Goal: Find specific page/section: Find specific page/section

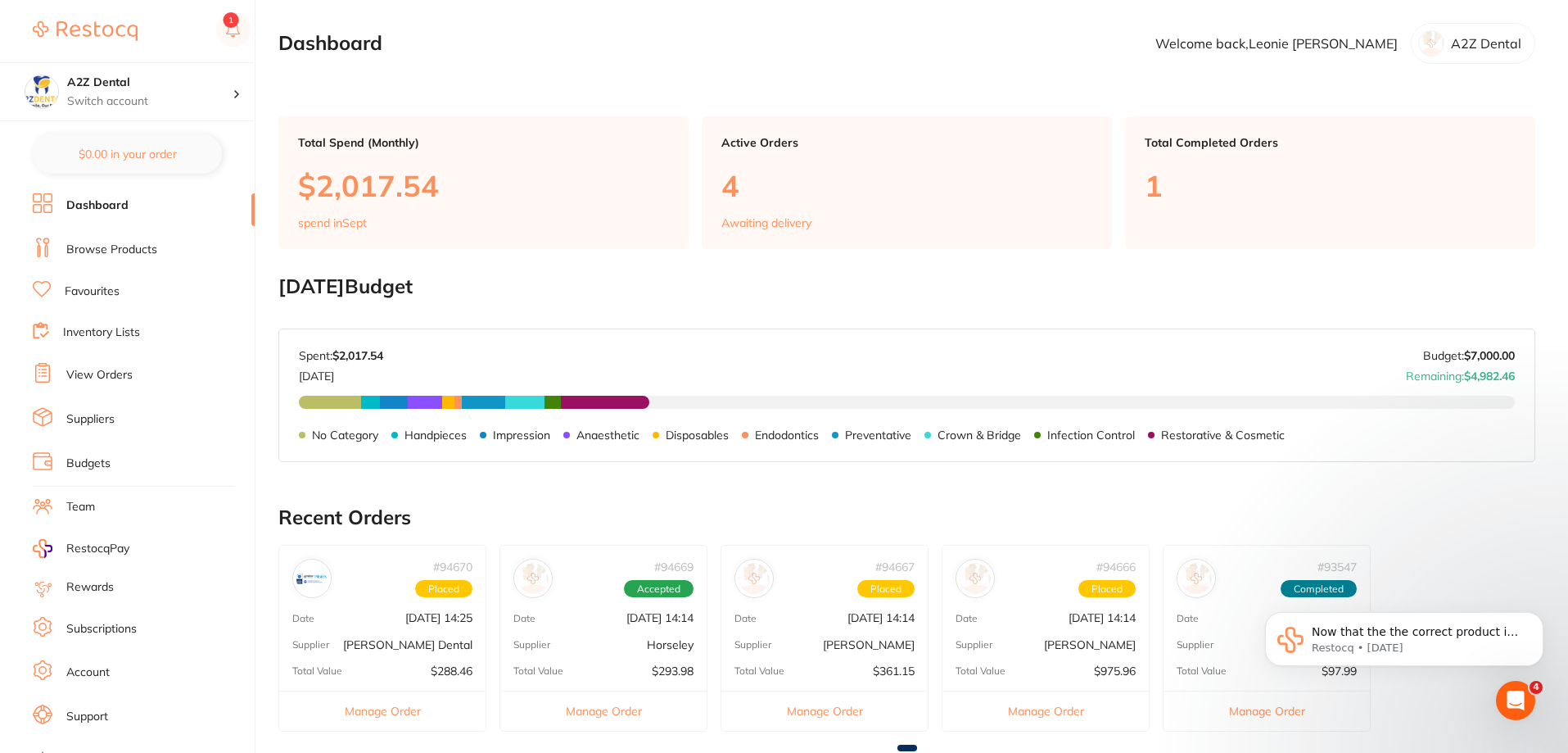
click at [1518, 707] on icon "Open Intercom Messenger" at bounding box center [1515, 700] width 27 height 27
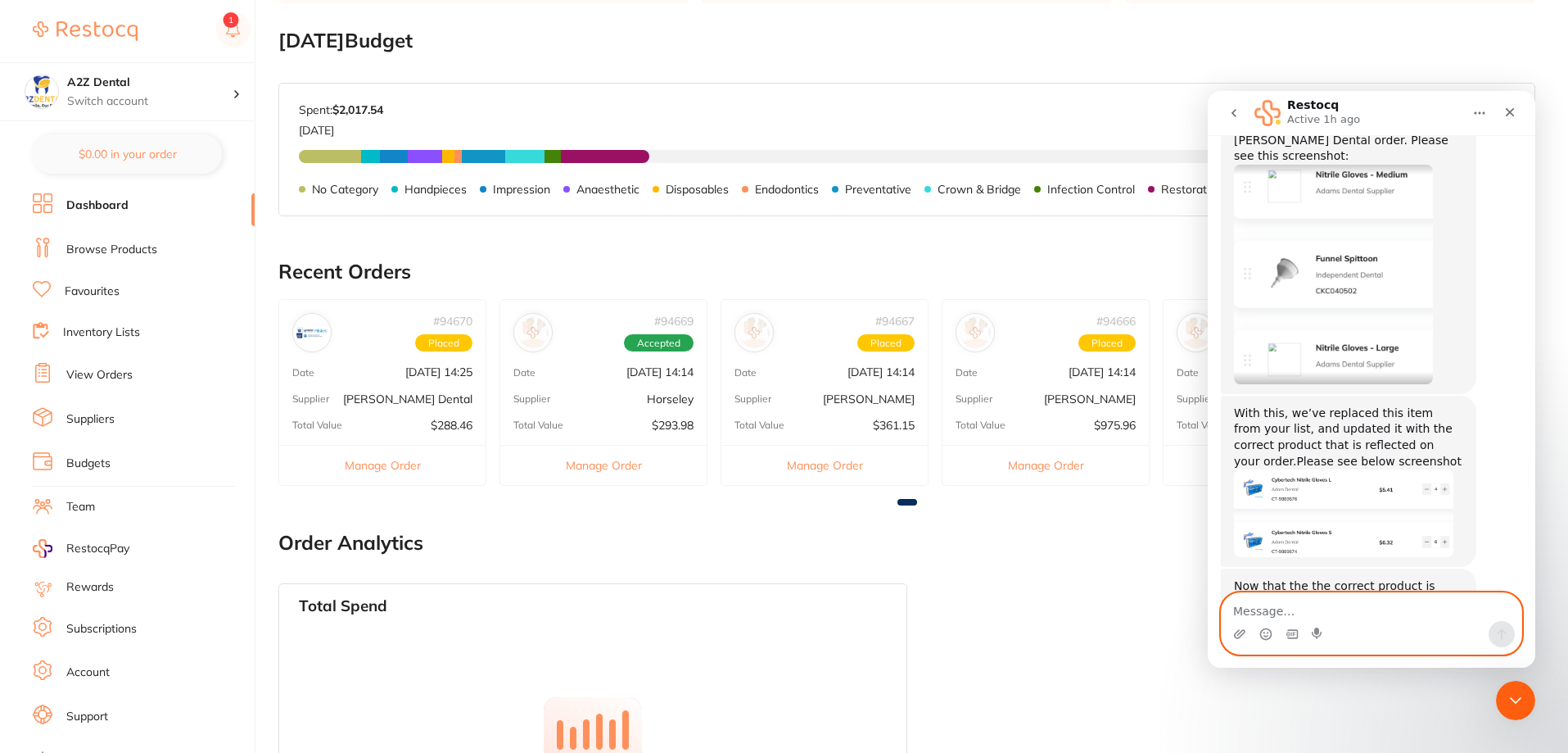
scroll to position [327, 0]
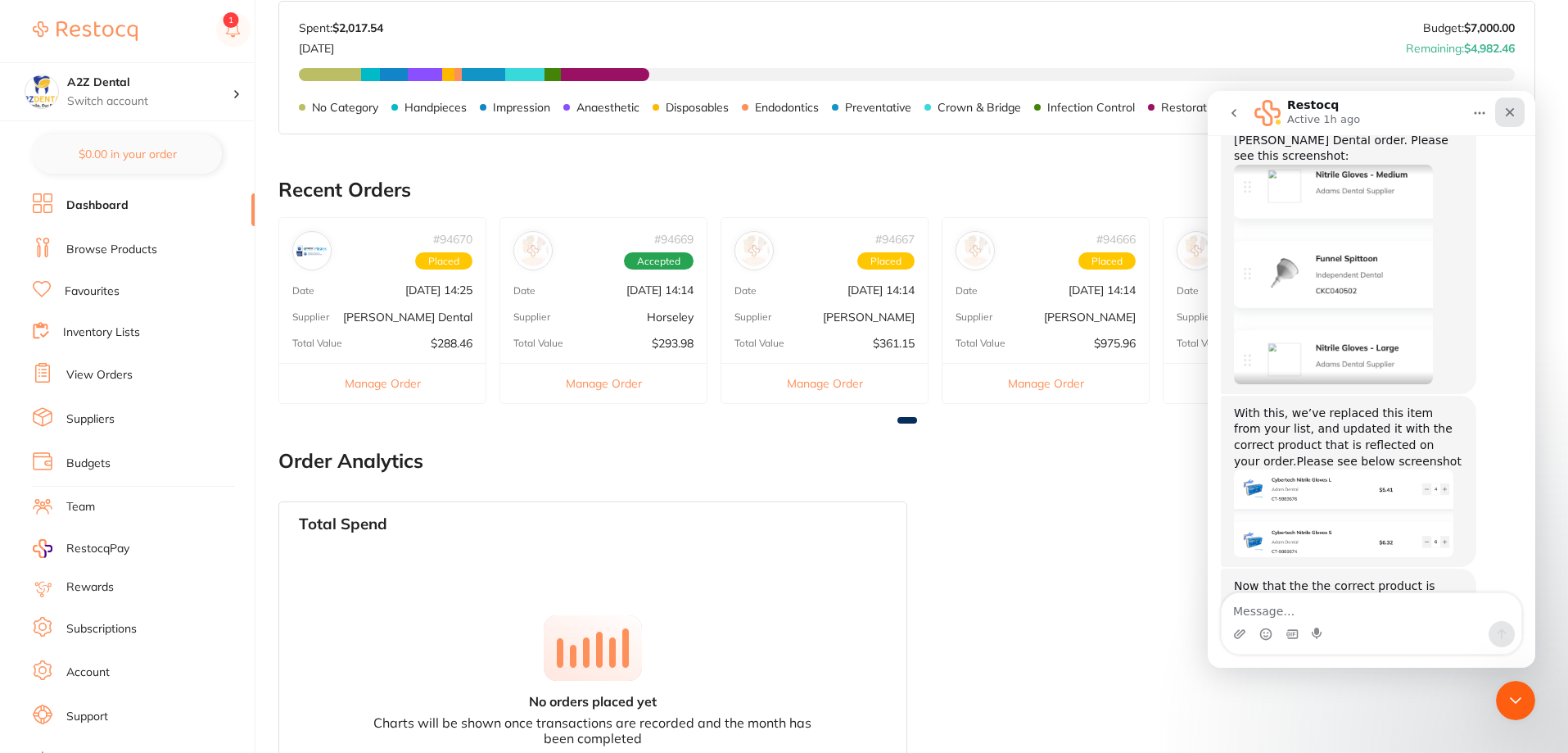
click at [1510, 110] on icon "Close" at bounding box center [1510, 113] width 9 height 9
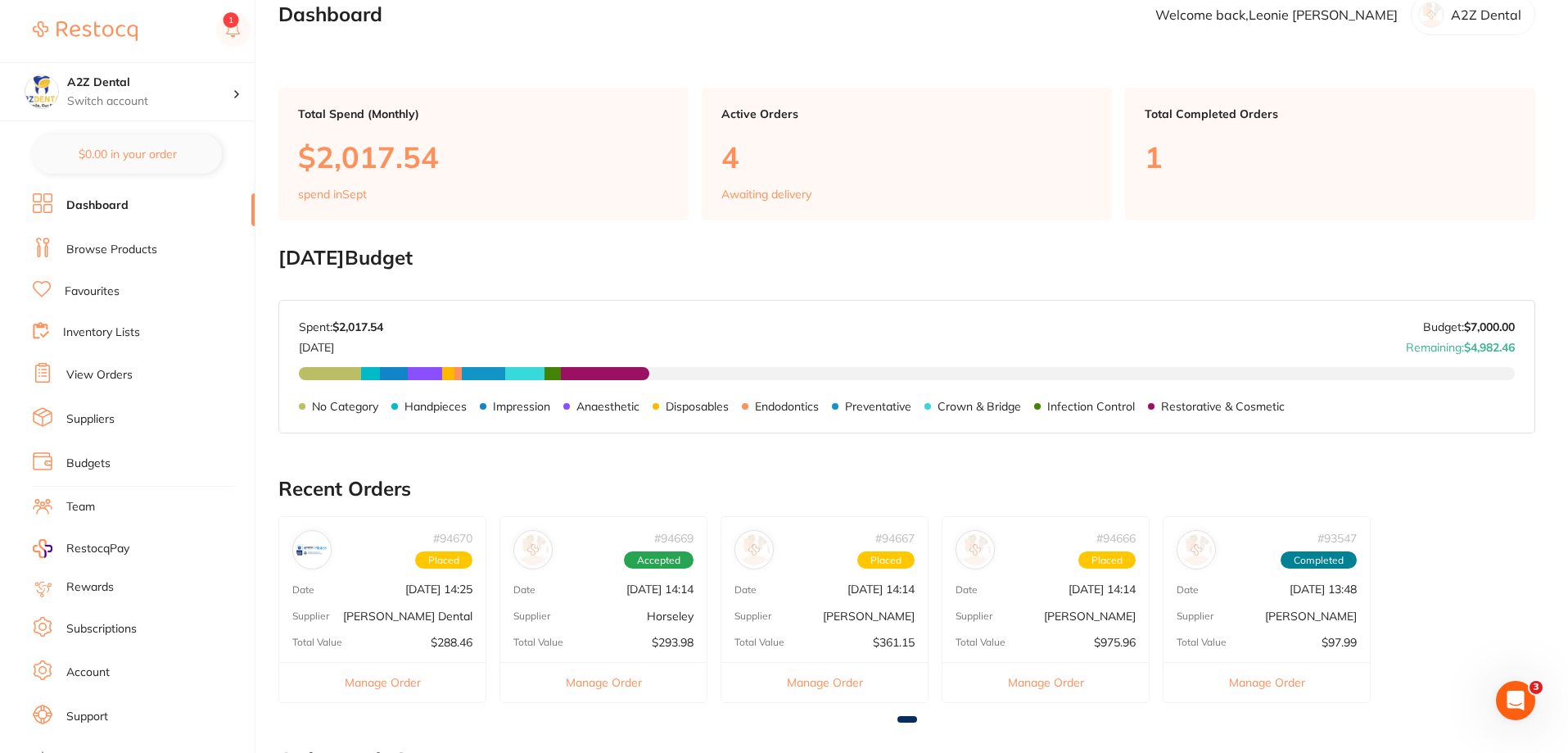
scroll to position [0, 0]
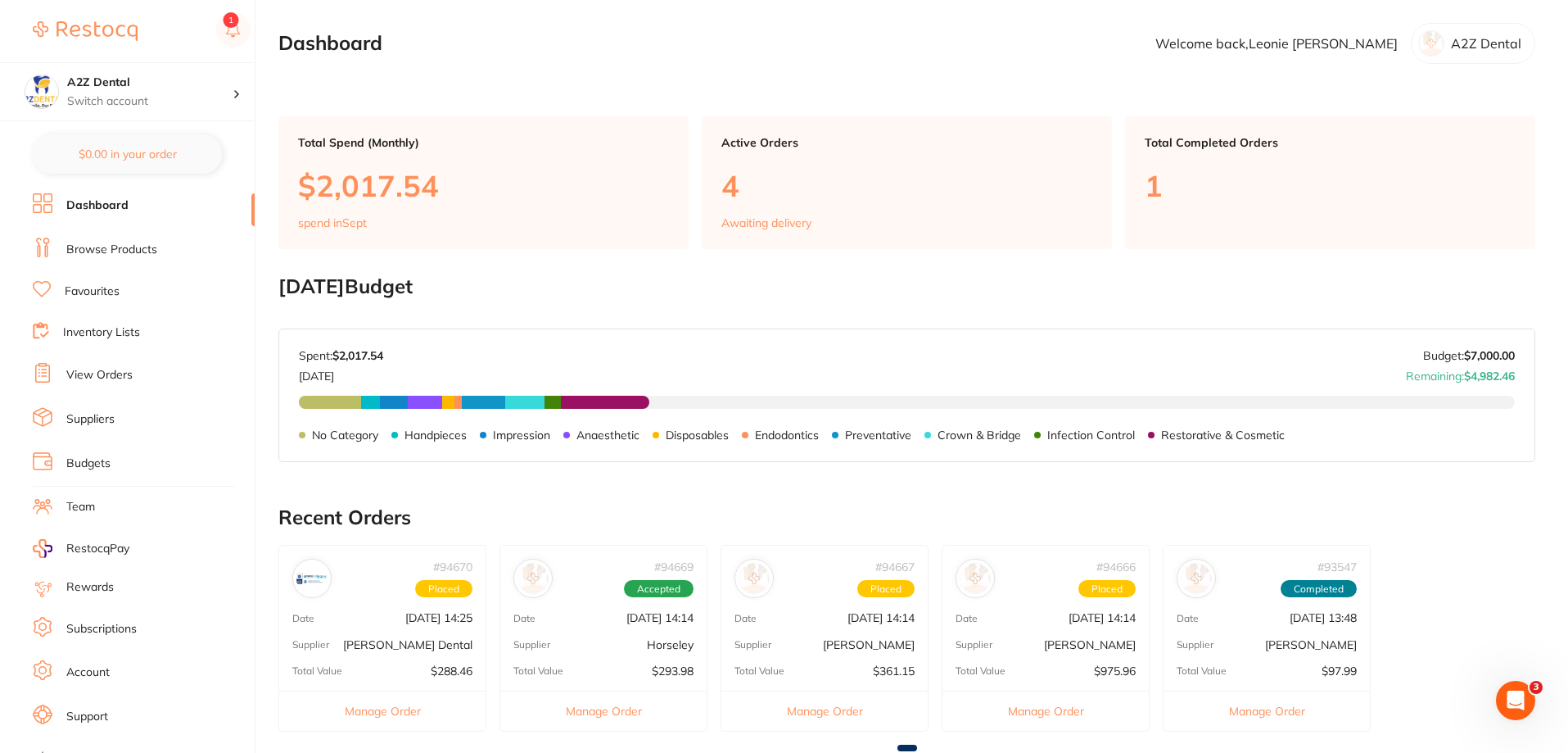
click at [82, 333] on link "Inventory Lists" at bounding box center [101, 333] width 77 height 16
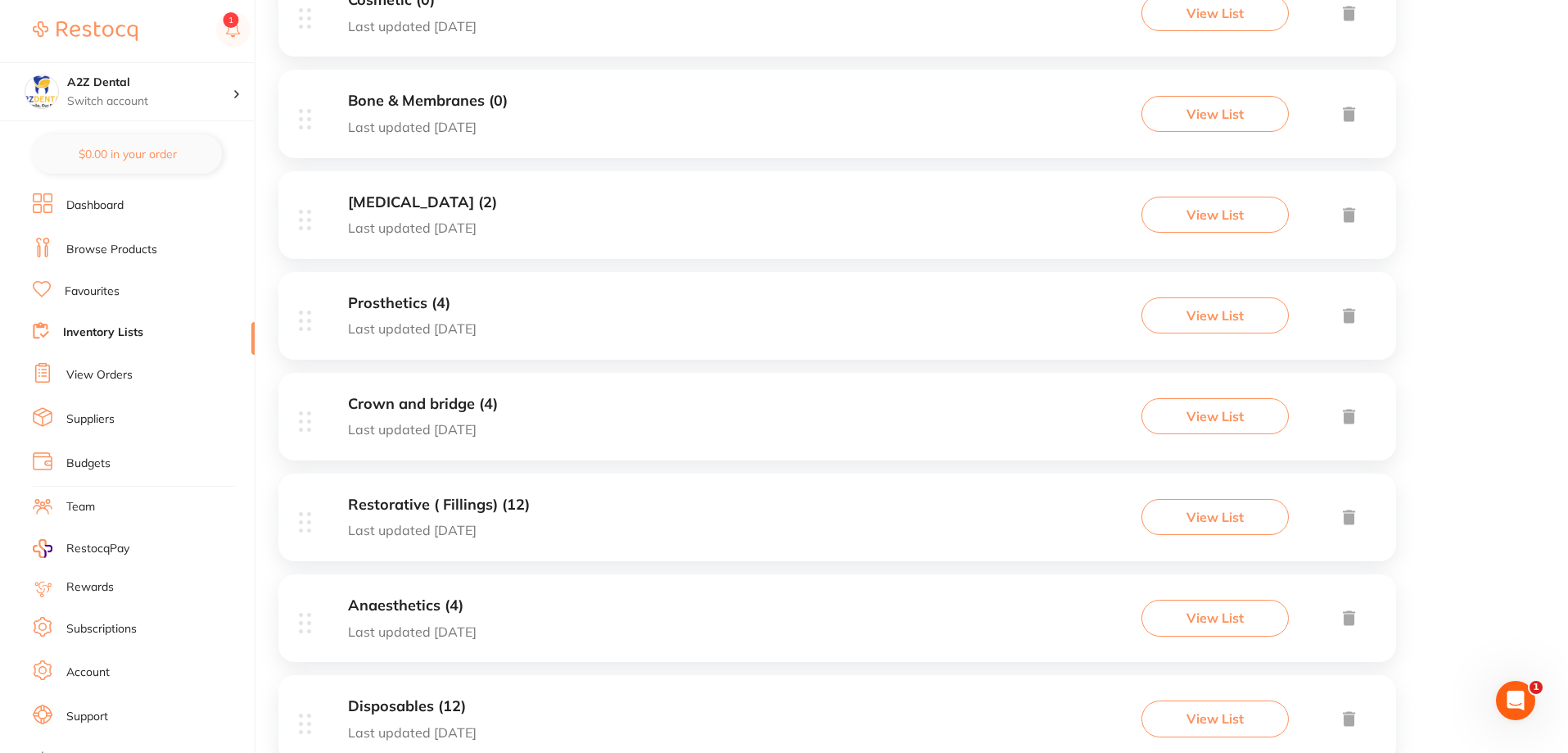
scroll to position [629, 0]
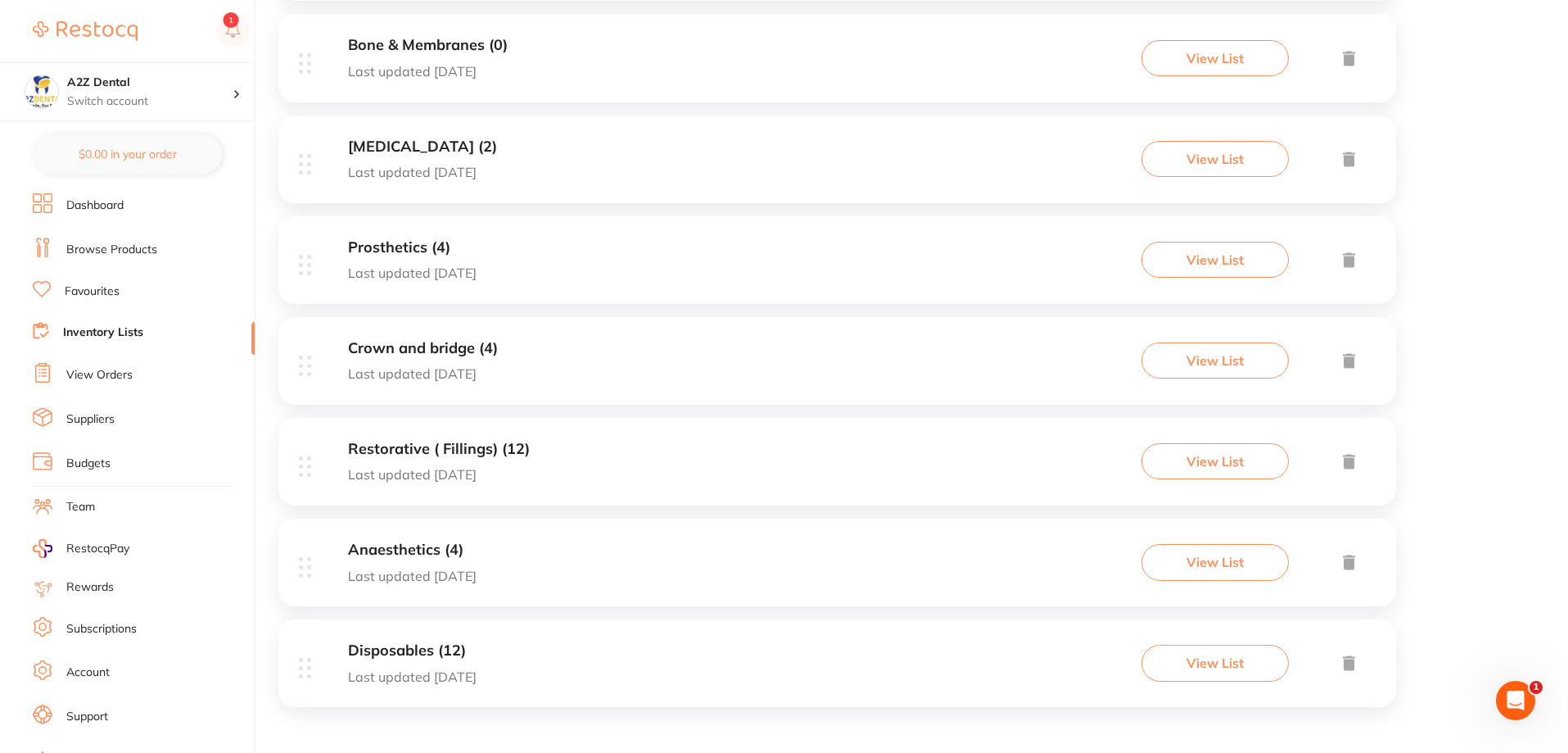
click at [400, 653] on h3 "Disposables (12)" at bounding box center [412, 650] width 128 height 17
